Goal: Go to known website: Go to known website

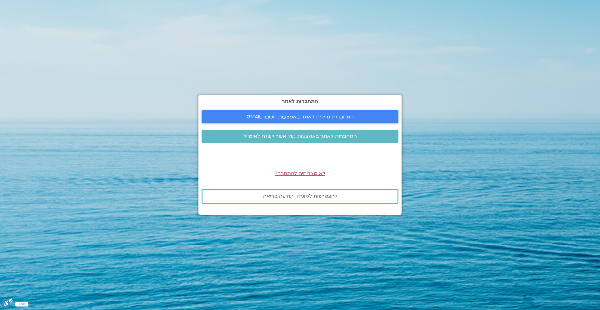
click at [282, 115] on span "התחברות מיידית לאתר באמצעות חשבון GMAIL" at bounding box center [299, 117] width 107 height 6
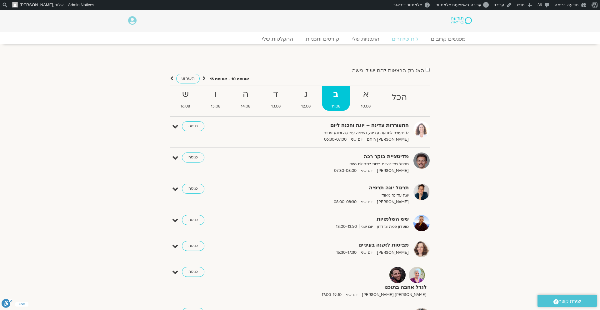
click at [456, 25] on div at bounding box center [443, 20] width 61 height 15
click at [458, 20] on img at bounding box center [461, 20] width 21 height 7
